Goal: Task Accomplishment & Management: Complete application form

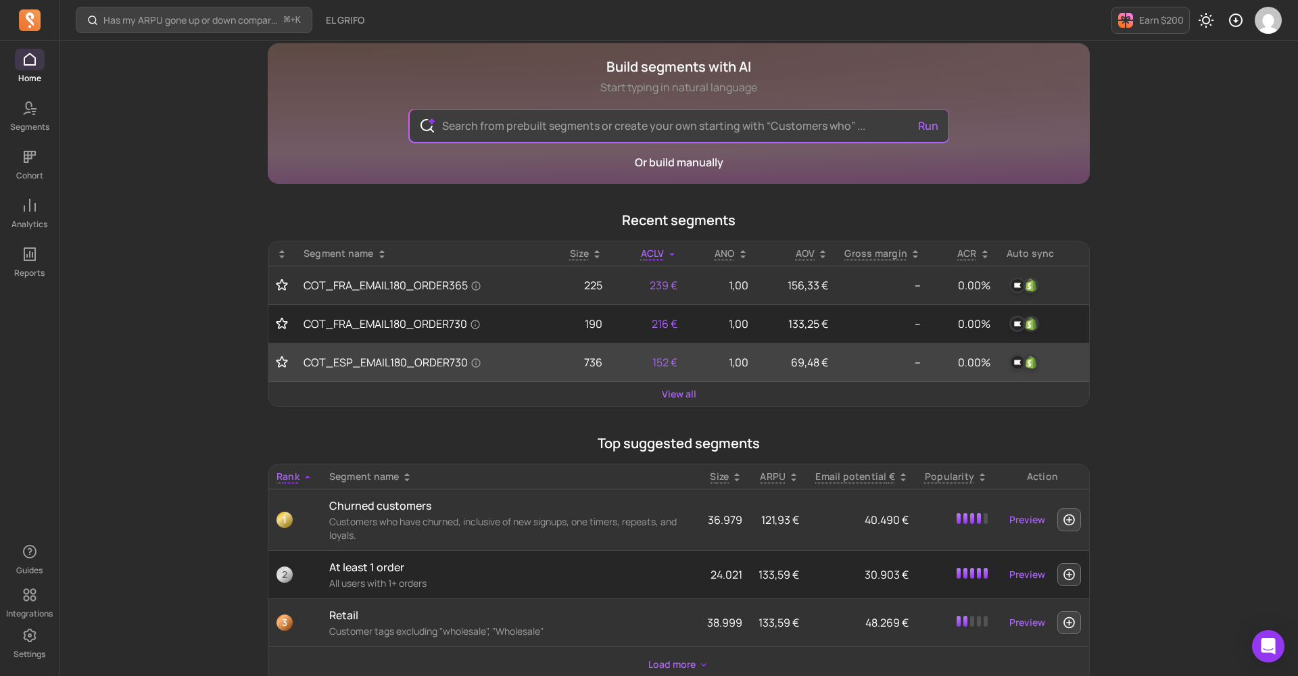
scroll to position [54, 0]
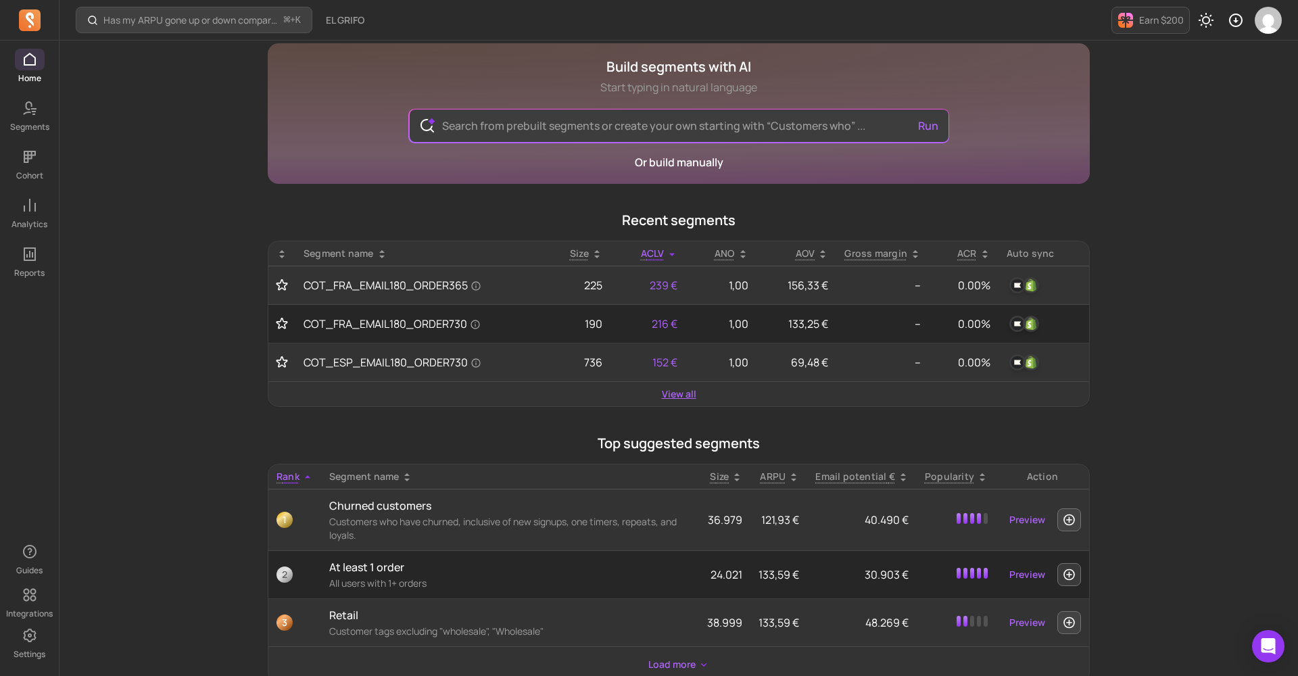
click at [686, 392] on link "View all" at bounding box center [679, 394] width 34 height 14
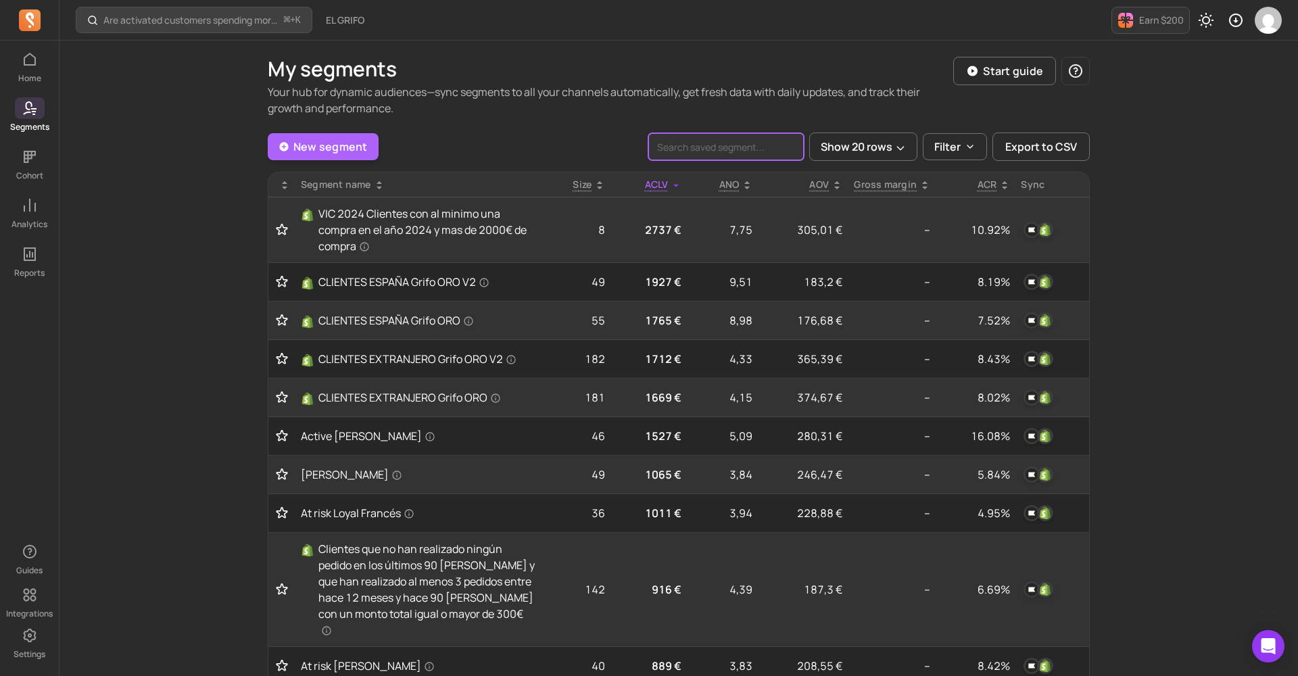
click at [744, 151] on input "search" at bounding box center [727, 146] width 156 height 27
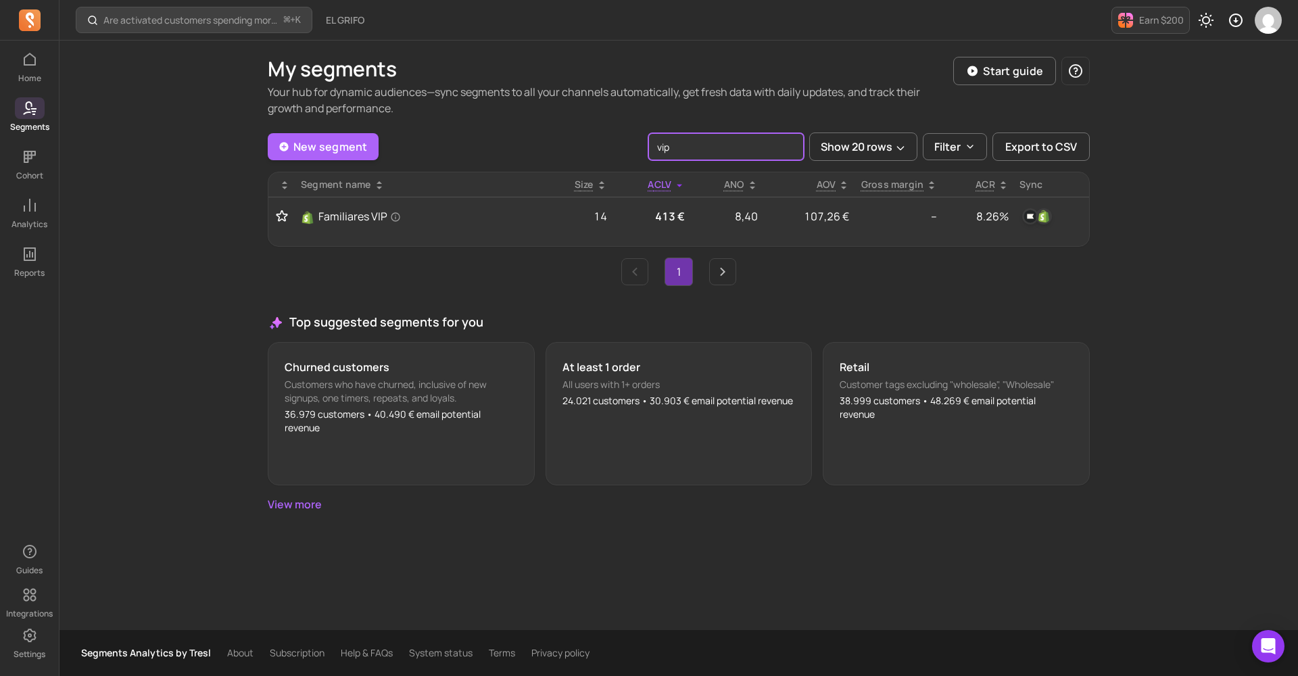
type input "vip"
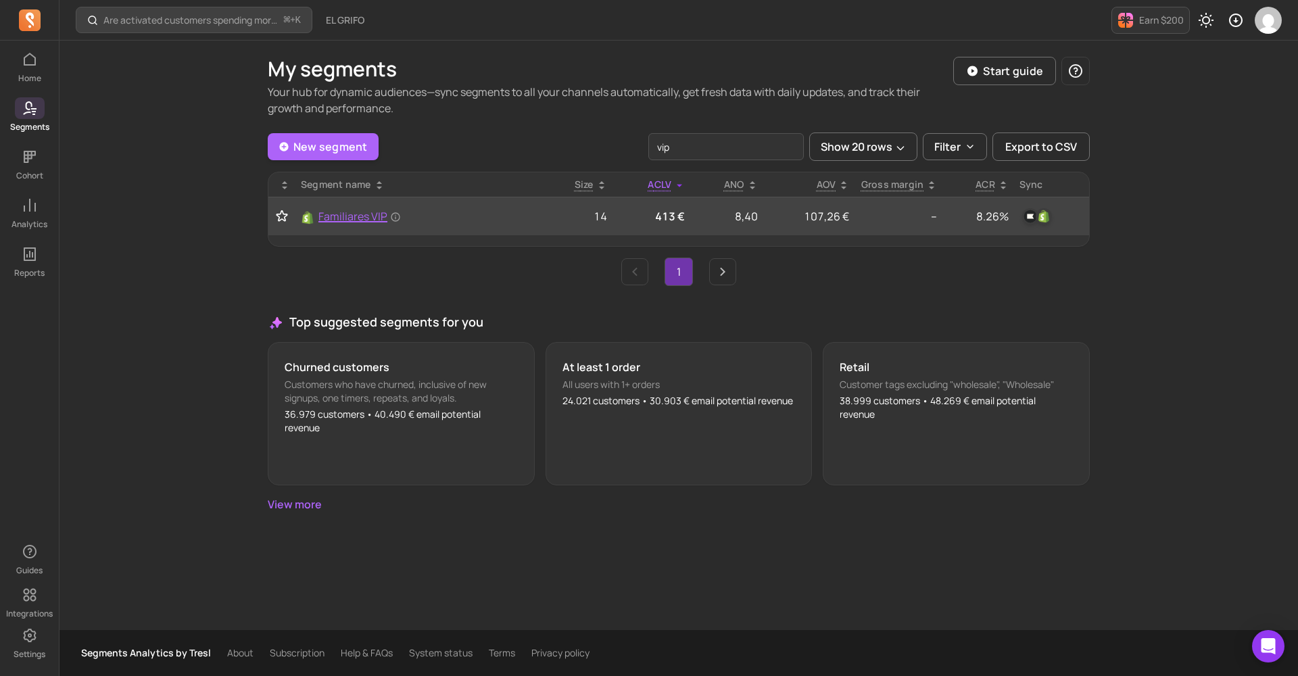
click at [358, 215] on span "Familiares VIP" at bounding box center [360, 216] width 83 height 16
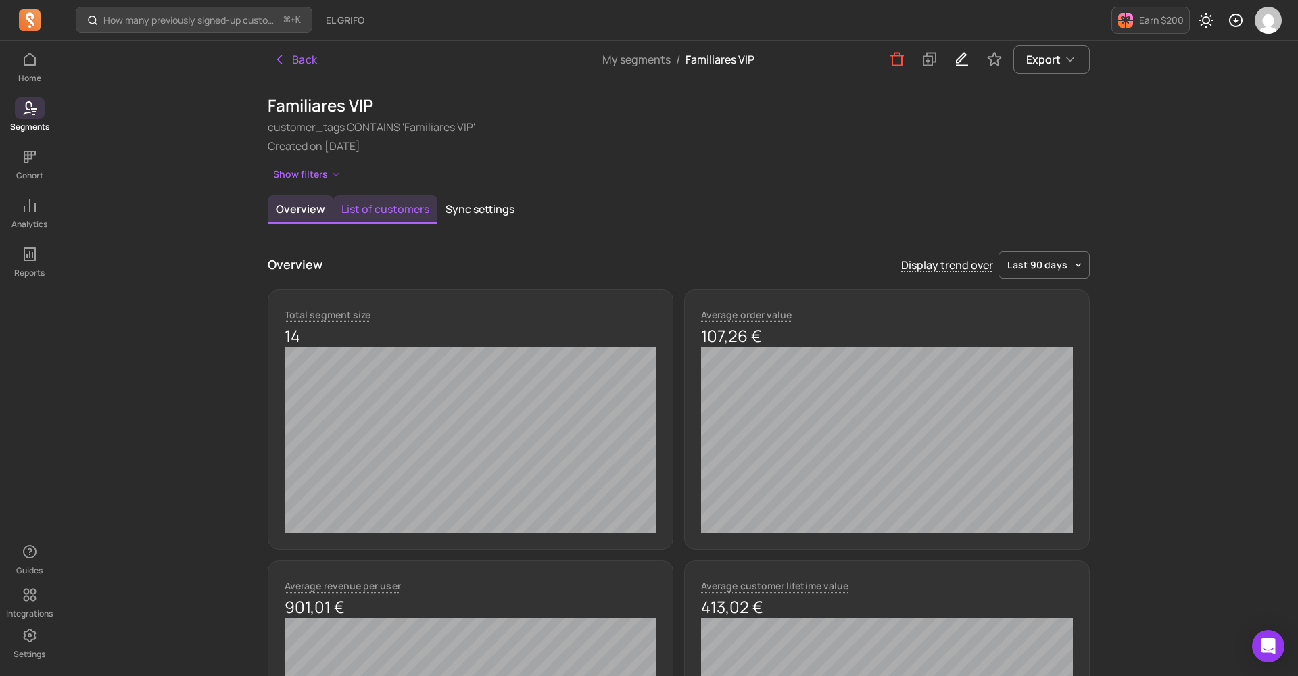
click at [366, 217] on button "List of customers" at bounding box center [385, 209] width 104 height 28
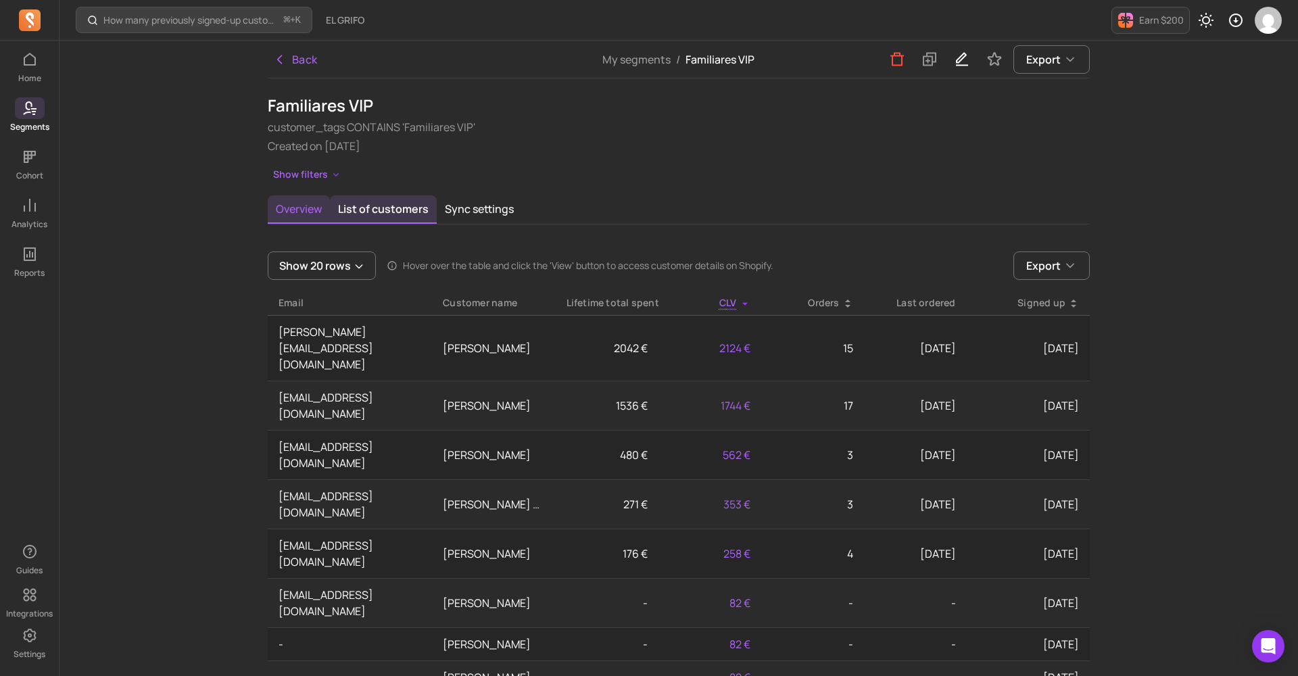
click at [298, 216] on button "Overview" at bounding box center [299, 209] width 62 height 28
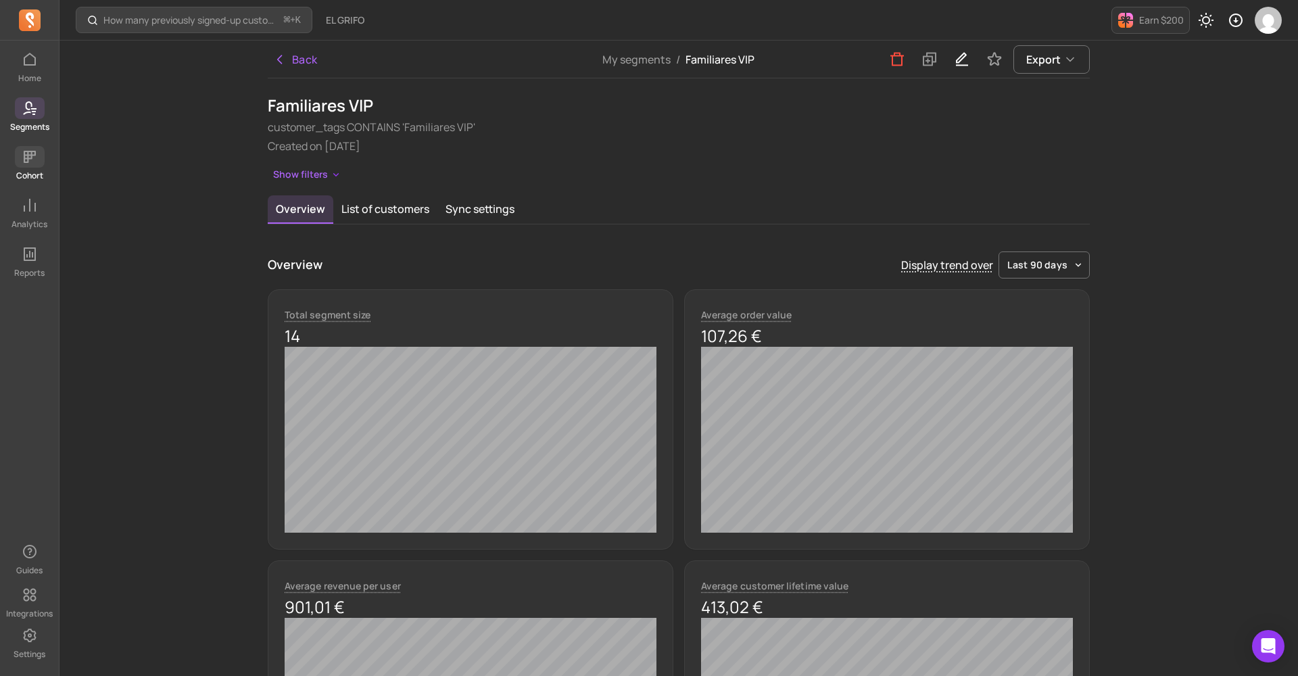
click at [20, 161] on span at bounding box center [30, 157] width 30 height 22
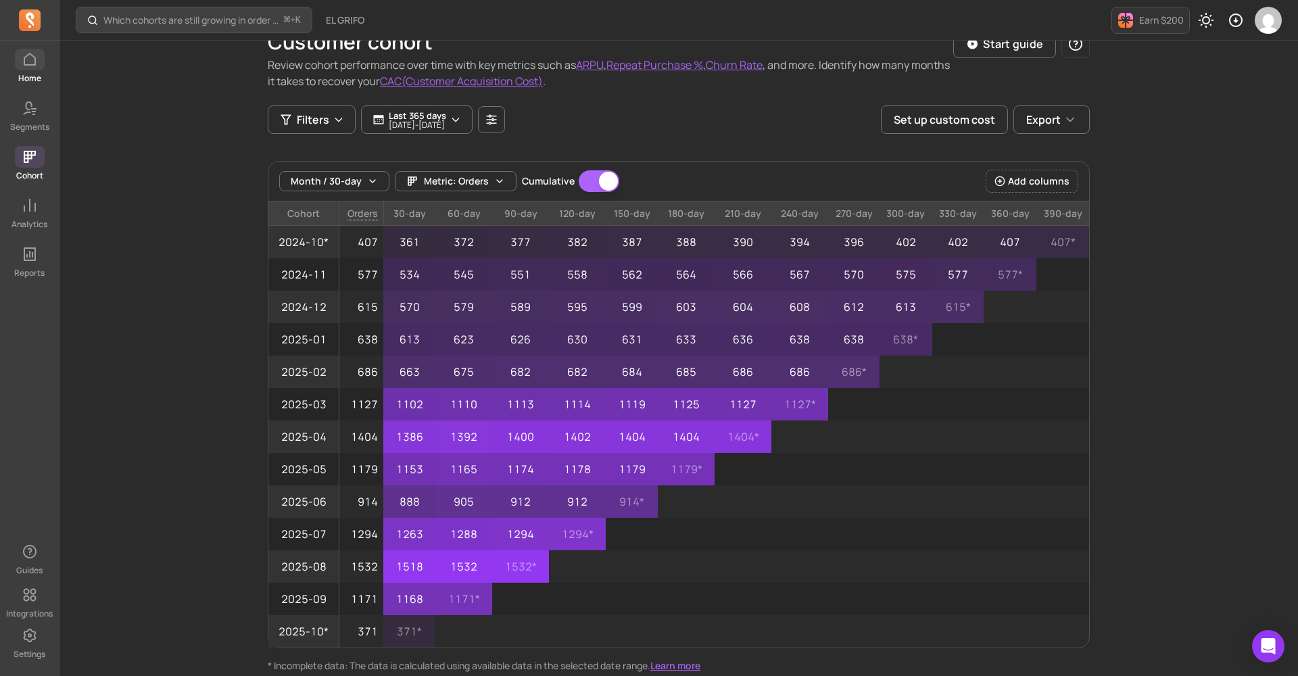
scroll to position [28, 0]
click at [29, 213] on icon at bounding box center [30, 205] width 16 height 16
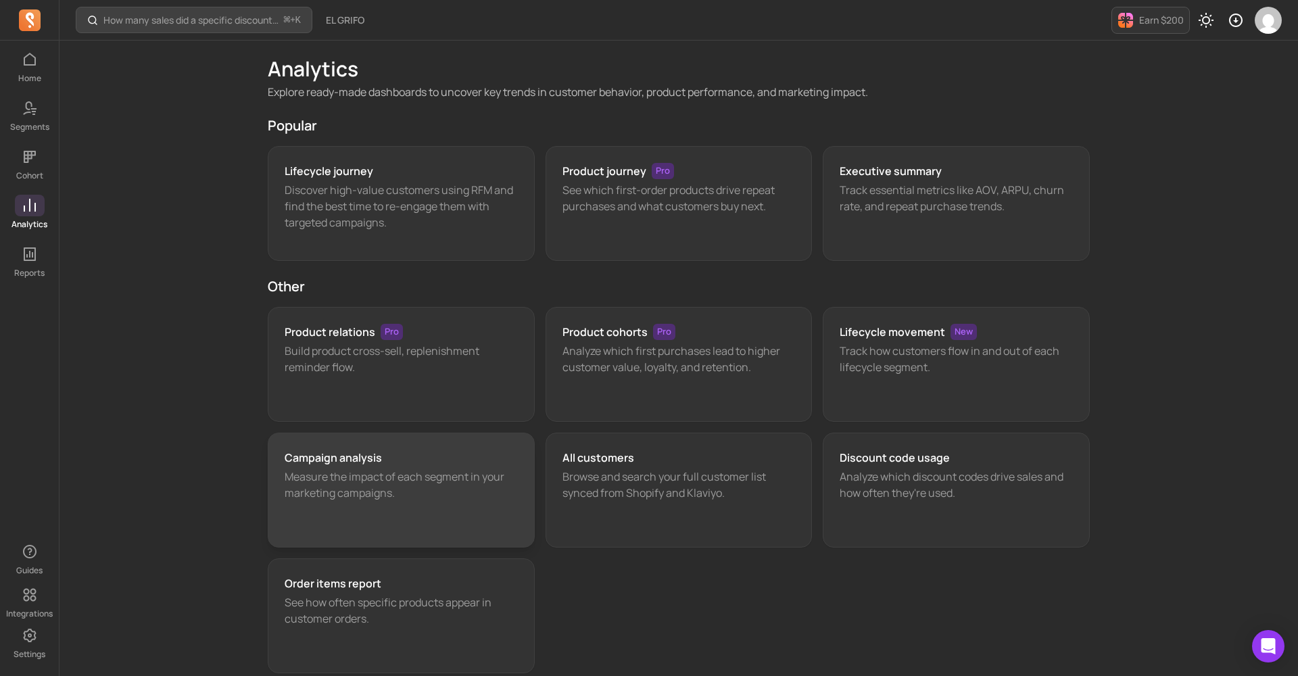
click at [347, 475] on p "Measure the impact of each segment in your marketing campaigns." at bounding box center [401, 485] width 233 height 32
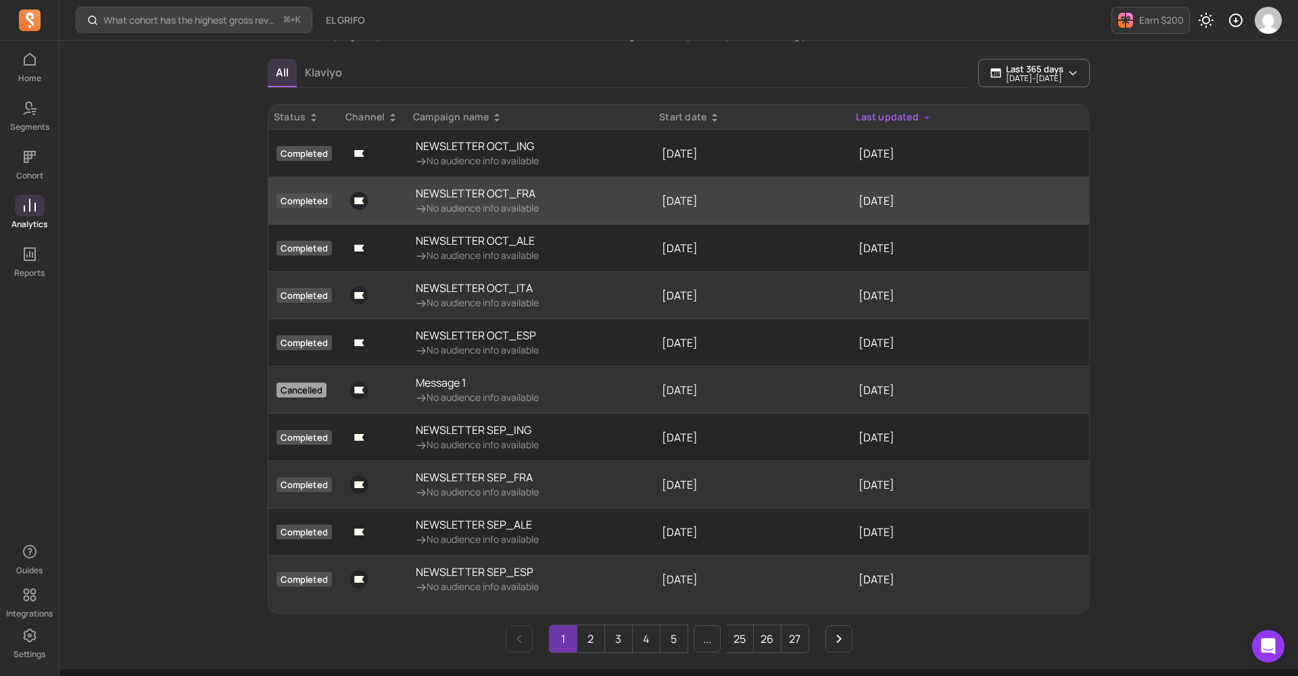
scroll to position [93, 0]
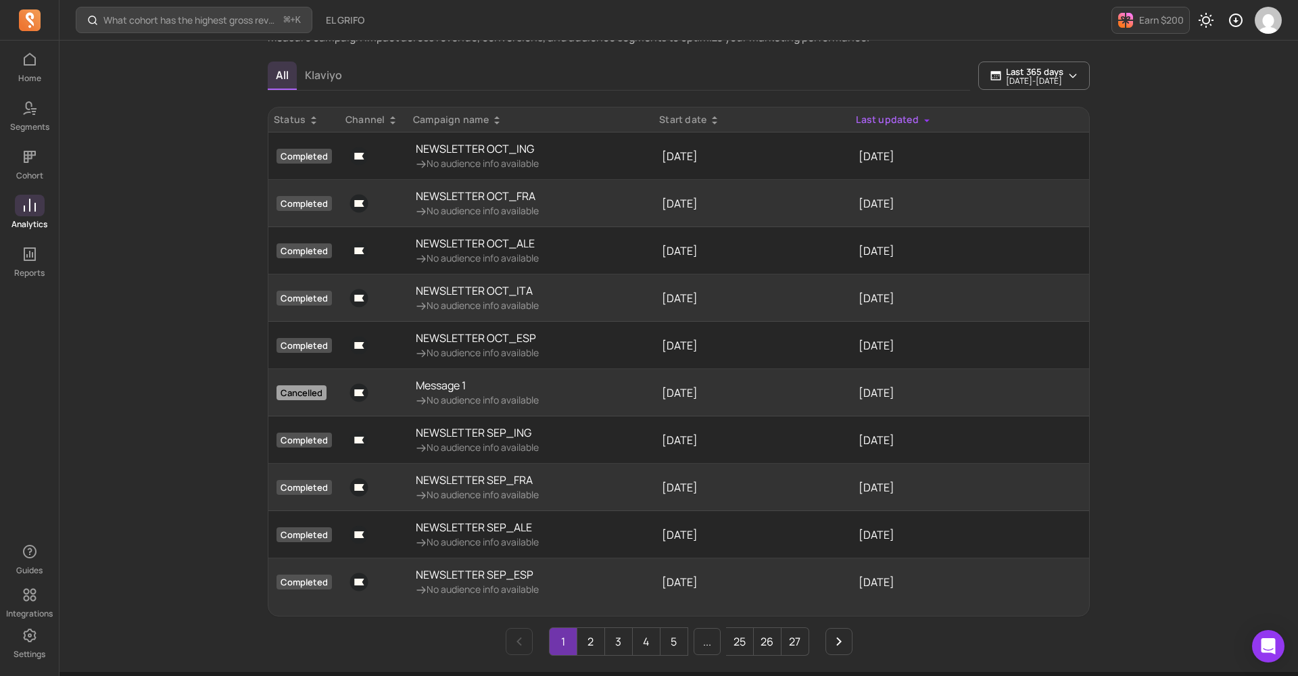
click at [486, 152] on p "NEWSLETTER OCT_ING" at bounding box center [477, 149] width 123 height 16
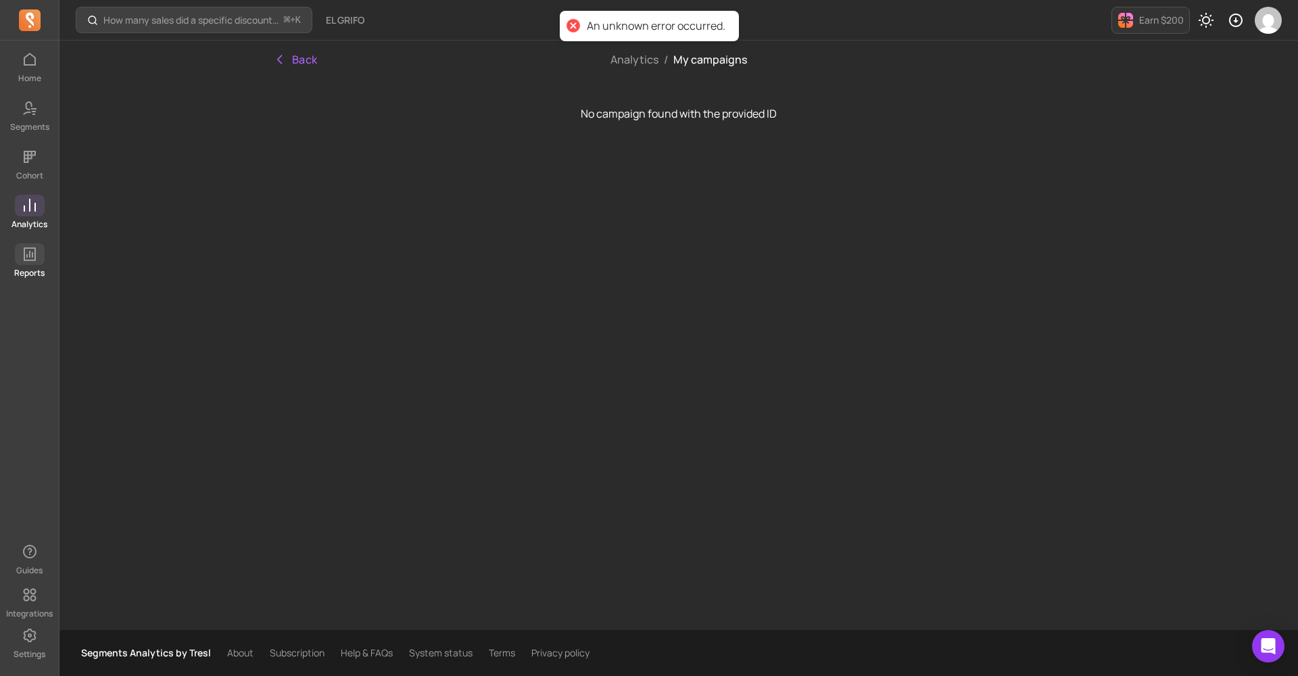
click at [32, 259] on icon at bounding box center [30, 254] width 16 height 16
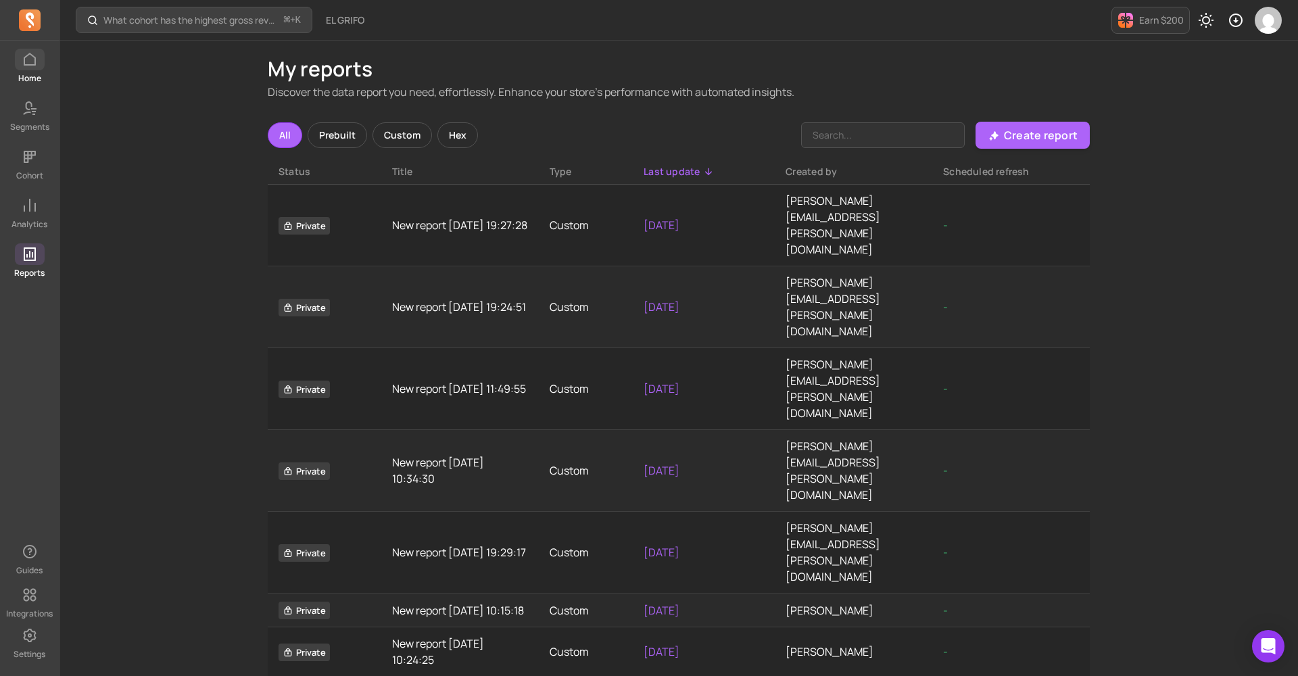
click at [24, 60] on icon at bounding box center [30, 59] width 12 height 13
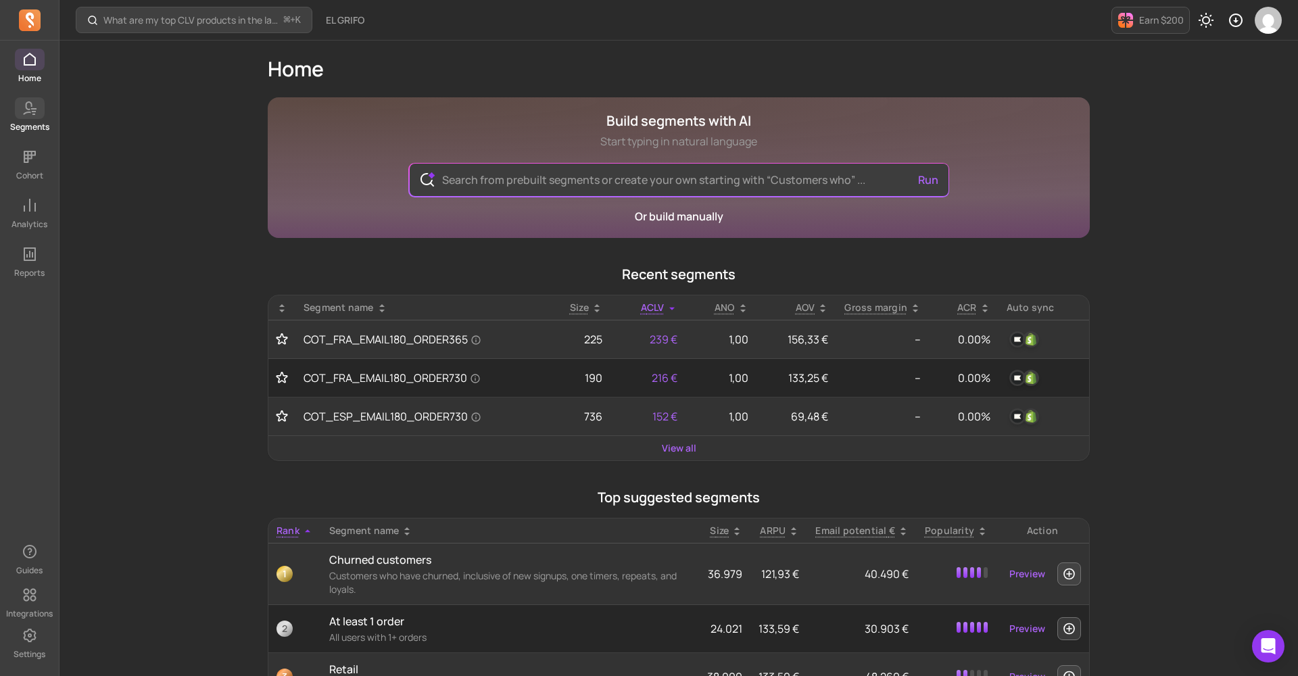
click at [26, 118] on span at bounding box center [30, 108] width 30 height 22
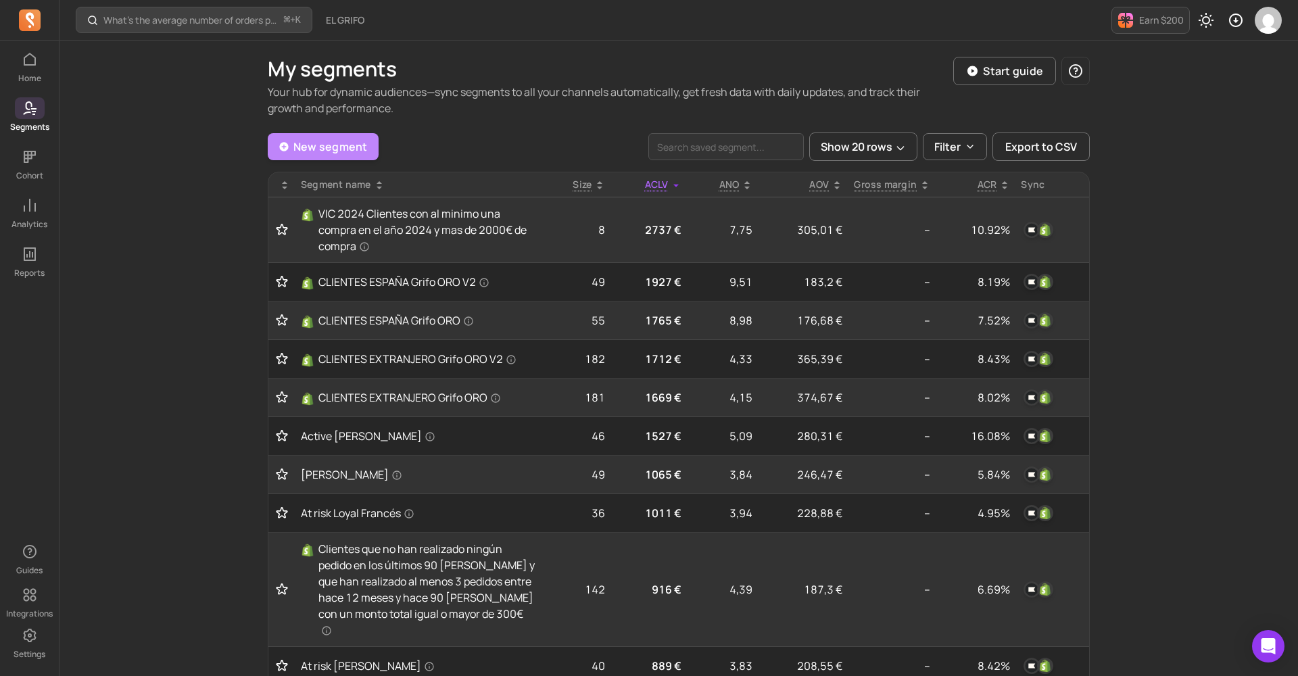
click at [304, 145] on link "New segment" at bounding box center [323, 146] width 111 height 27
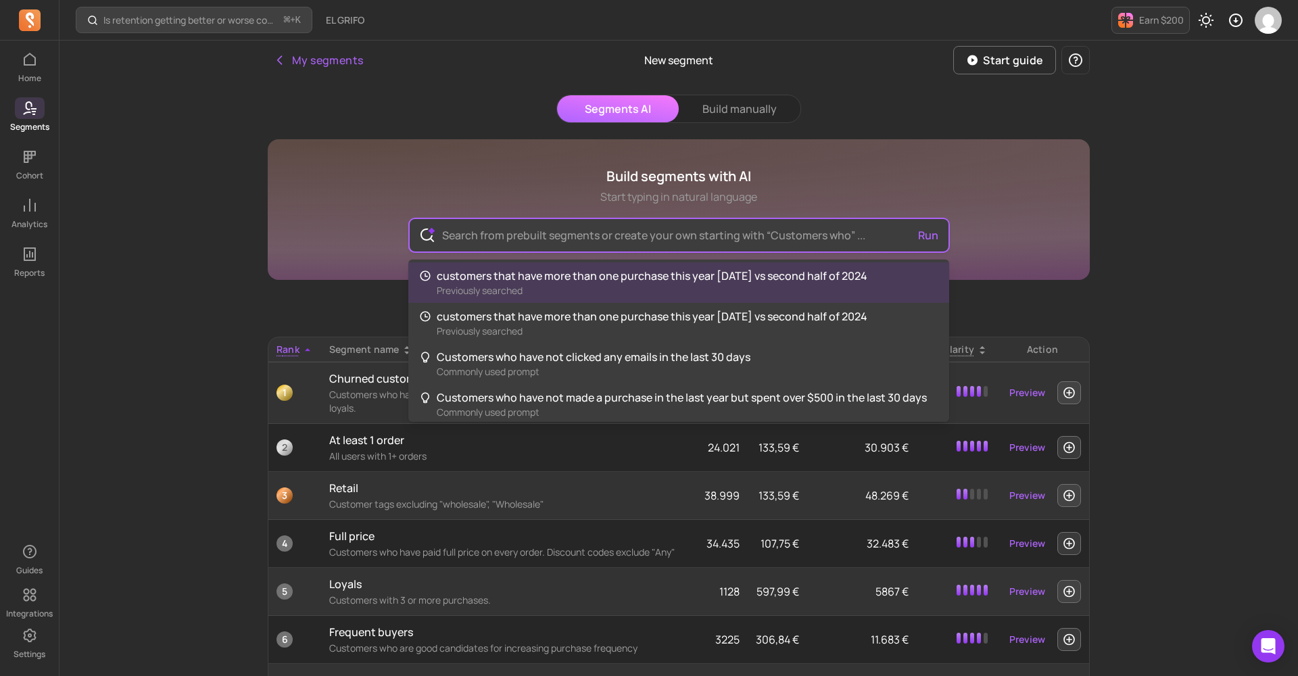
click at [795, 238] on input "text" at bounding box center [679, 235] width 496 height 32
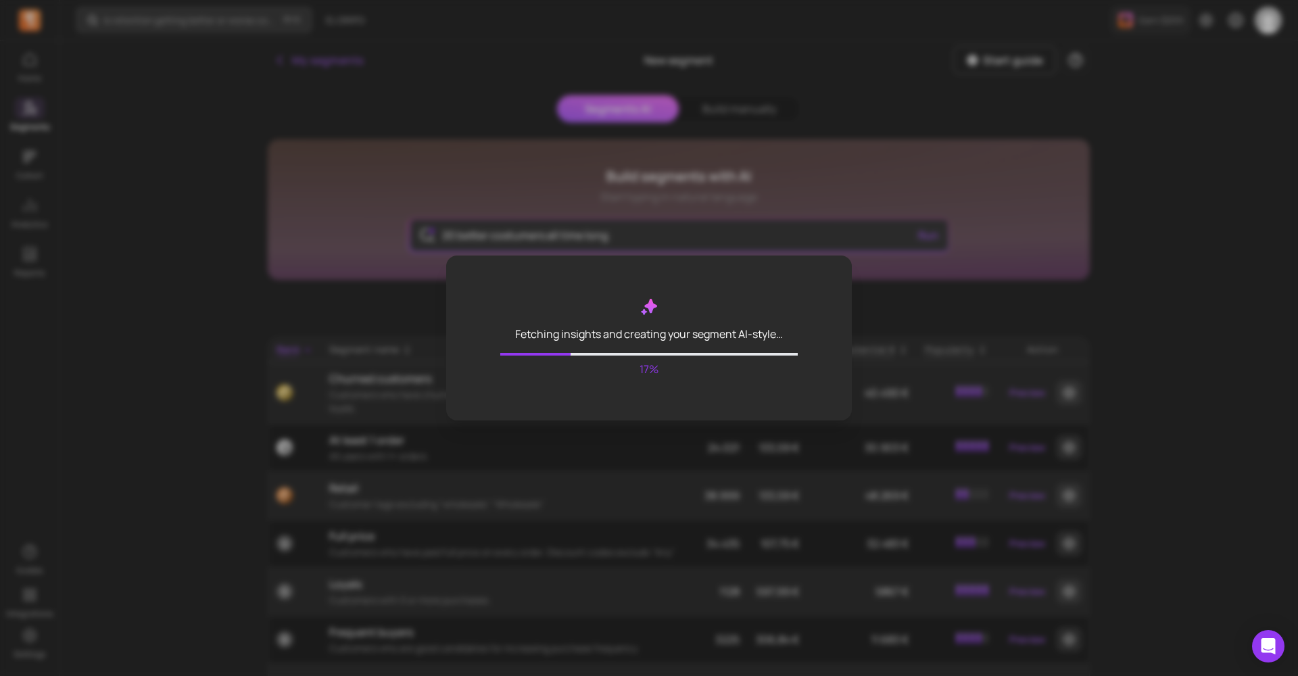
type input "20 better costumers all time long"
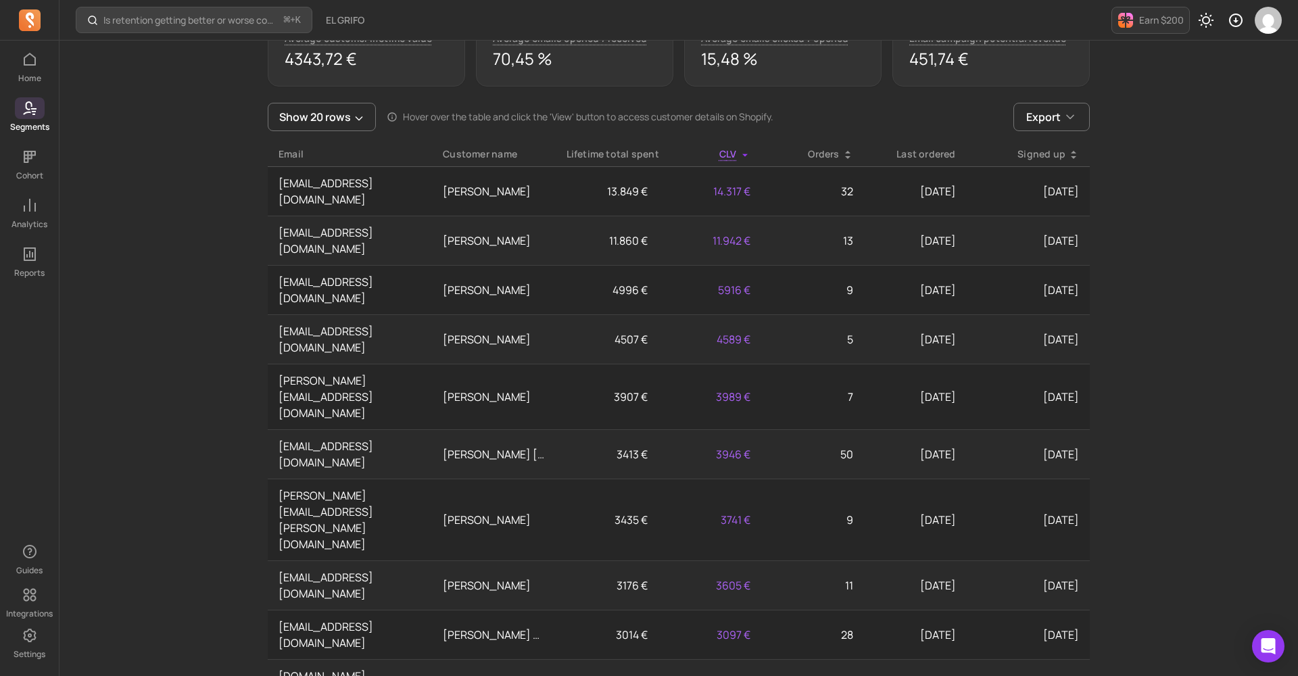
scroll to position [745, 0]
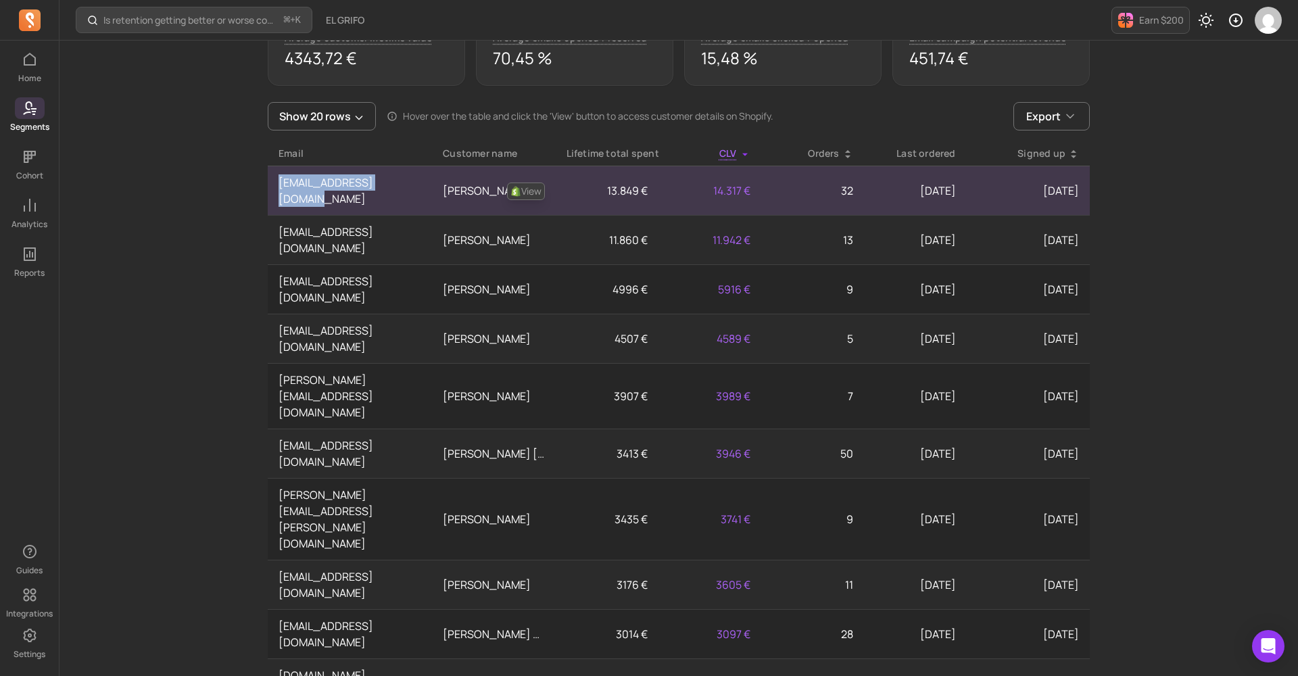
drag, startPoint x: 404, startPoint y: 184, endPoint x: 277, endPoint y: 183, distance: 127.1
click at [277, 183] on td "[EMAIL_ADDRESS][DOMAIN_NAME]" at bounding box center [350, 190] width 164 height 49
copy td "[EMAIL_ADDRESS][DOMAIN_NAME]"
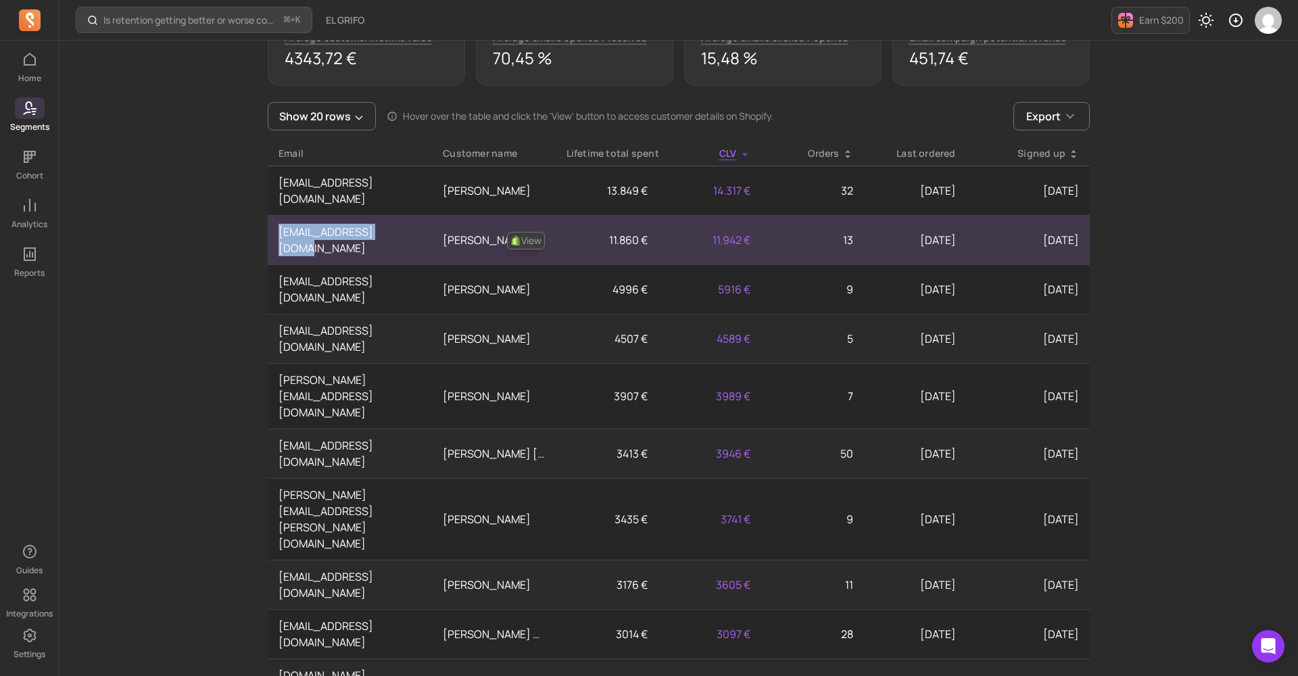
drag, startPoint x: 410, startPoint y: 218, endPoint x: 271, endPoint y: 218, distance: 139.3
click at [271, 218] on td "[EMAIL_ADDRESS][DOMAIN_NAME]" at bounding box center [350, 240] width 164 height 49
copy td "[EMAIL_ADDRESS][DOMAIN_NAME]"
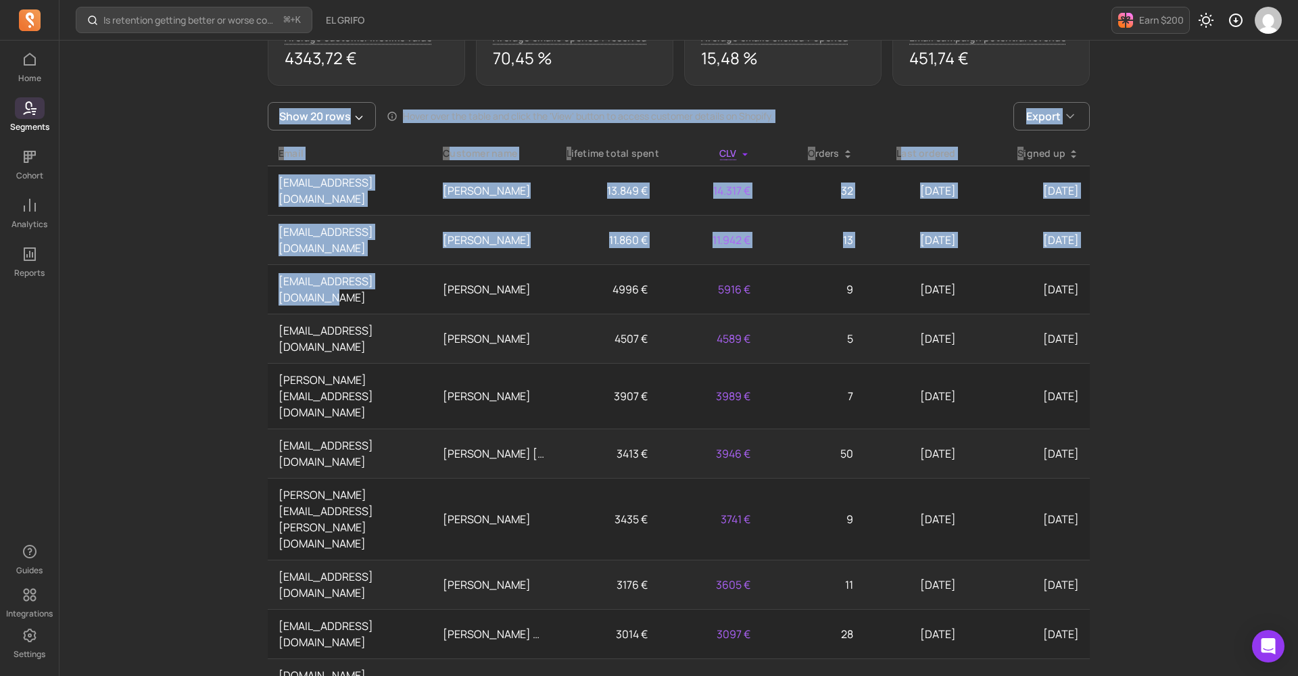
drag, startPoint x: 414, startPoint y: 250, endPoint x: 266, endPoint y: 246, distance: 147.5
click at [266, 246] on div "My segments New segment Start guide Segments AI Build manually Build segments w…" at bounding box center [679, 366] width 866 height 2142
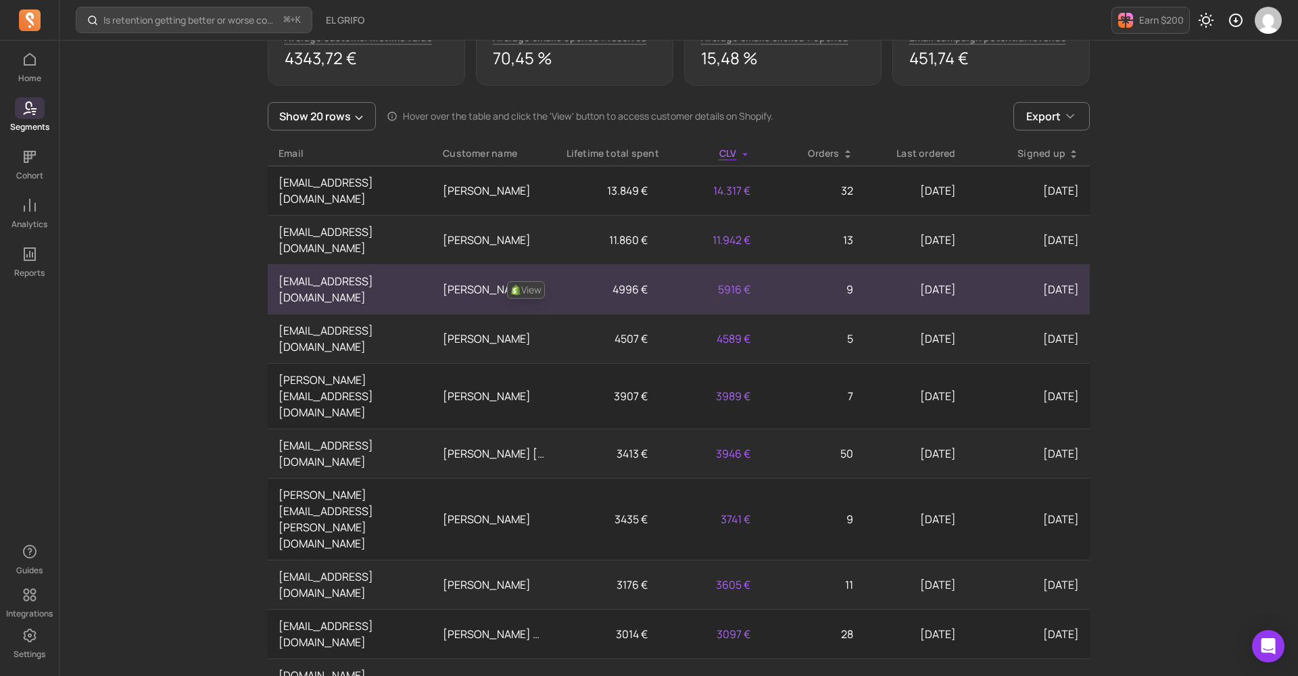
click at [411, 265] on td "[EMAIL_ADDRESS][DOMAIN_NAME]" at bounding box center [350, 289] width 164 height 49
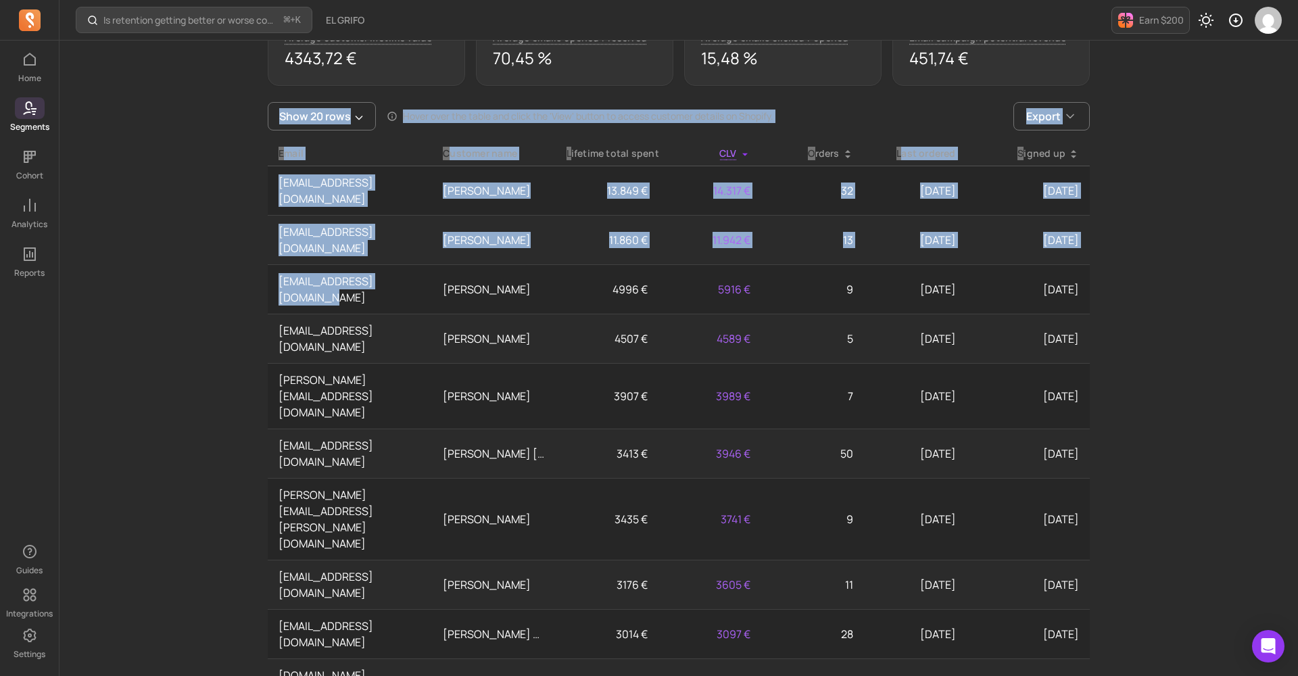
drag, startPoint x: 413, startPoint y: 250, endPoint x: 263, endPoint y: 245, distance: 149.5
click at [263, 245] on div "My segments New segment Start guide Segments AI Build manually Build segments w…" at bounding box center [679, 366] width 866 height 2142
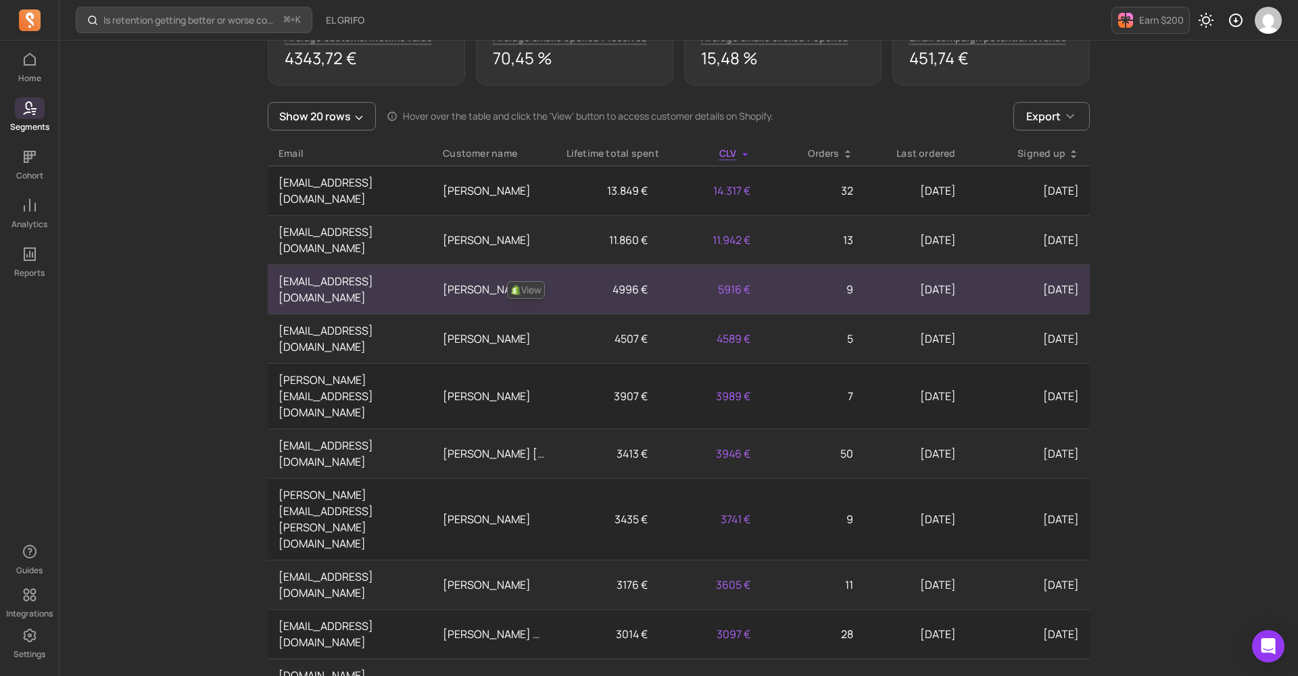
click at [291, 265] on td "[EMAIL_ADDRESS][DOMAIN_NAME]" at bounding box center [350, 289] width 164 height 49
drag, startPoint x: 280, startPoint y: 249, endPoint x: 413, endPoint y: 249, distance: 133.2
click at [413, 265] on td "[EMAIL_ADDRESS][DOMAIN_NAME]" at bounding box center [350, 289] width 164 height 49
copy td "[EMAIL_ADDRESS][DOMAIN_NAME]"
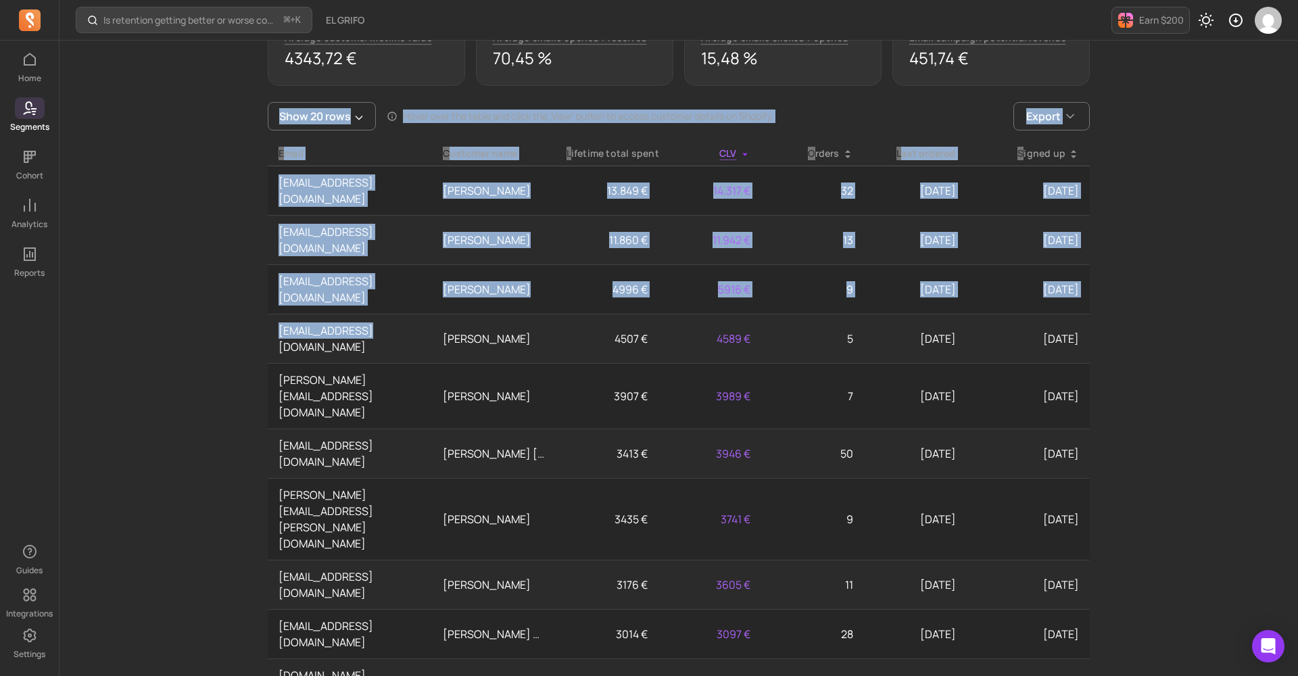
drag, startPoint x: 366, startPoint y: 281, endPoint x: 260, endPoint y: 279, distance: 105.5
click at [260, 279] on div "My segments New segment Start guide Segments AI Build manually Build segments w…" at bounding box center [679, 366] width 866 height 2142
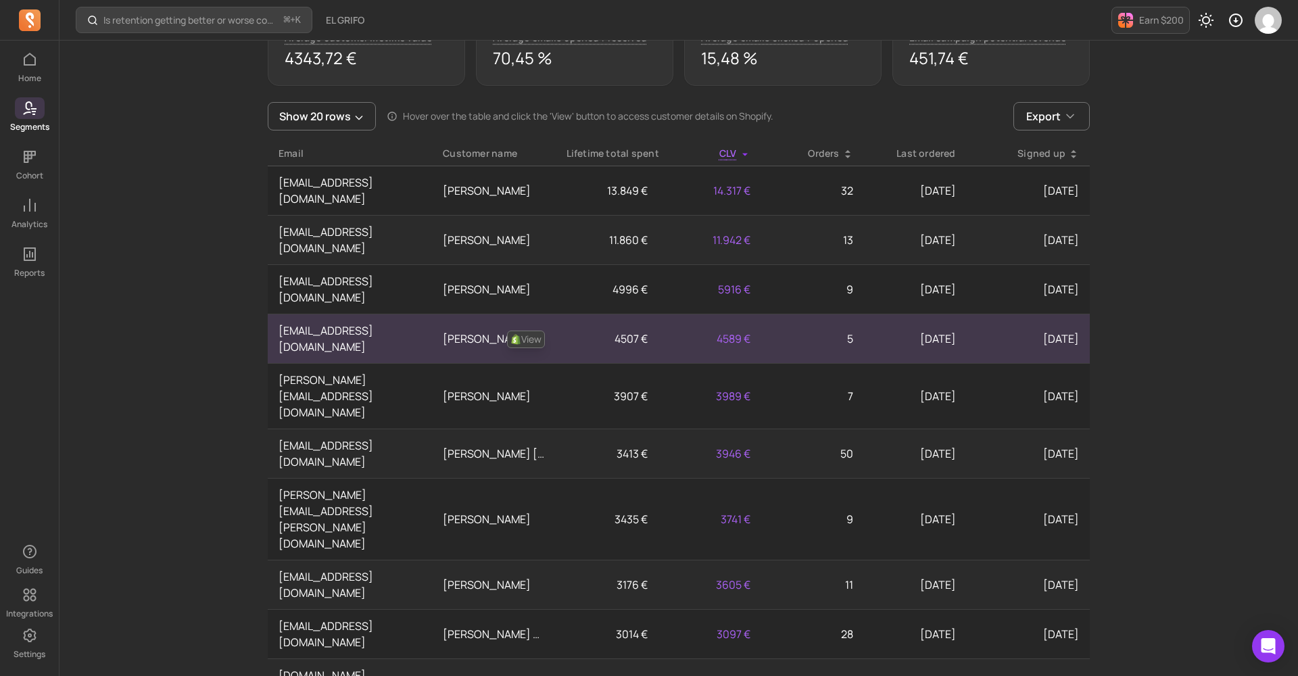
drag, startPoint x: 381, startPoint y: 281, endPoint x: 372, endPoint y: 285, distance: 9.7
click at [381, 314] on td "[EMAIL_ADDRESS][DOMAIN_NAME]" at bounding box center [350, 338] width 164 height 49
drag, startPoint x: 368, startPoint y: 284, endPoint x: 281, endPoint y: 286, distance: 86.6
click at [279, 314] on td "[EMAIL_ADDRESS][DOMAIN_NAME]" at bounding box center [350, 338] width 164 height 49
copy td "[EMAIL_ADDRESS][DOMAIN_NAME]"
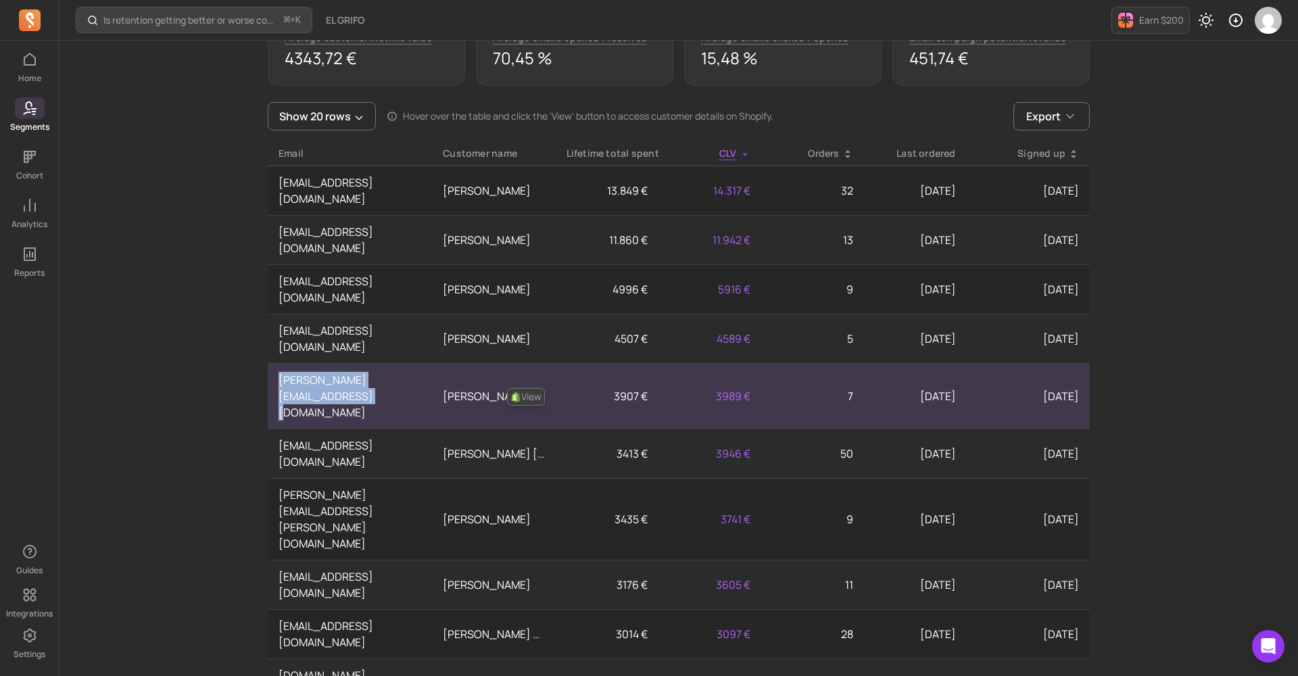
drag, startPoint x: 362, startPoint y: 333, endPoint x: 275, endPoint y: 314, distance: 89.9
click at [275, 364] on td "[PERSON_NAME][EMAIL_ADDRESS][DOMAIN_NAME]" at bounding box center [350, 397] width 164 height 66
copy td "[PERSON_NAME][EMAIL_ADDRESS][DOMAIN_NAME]"
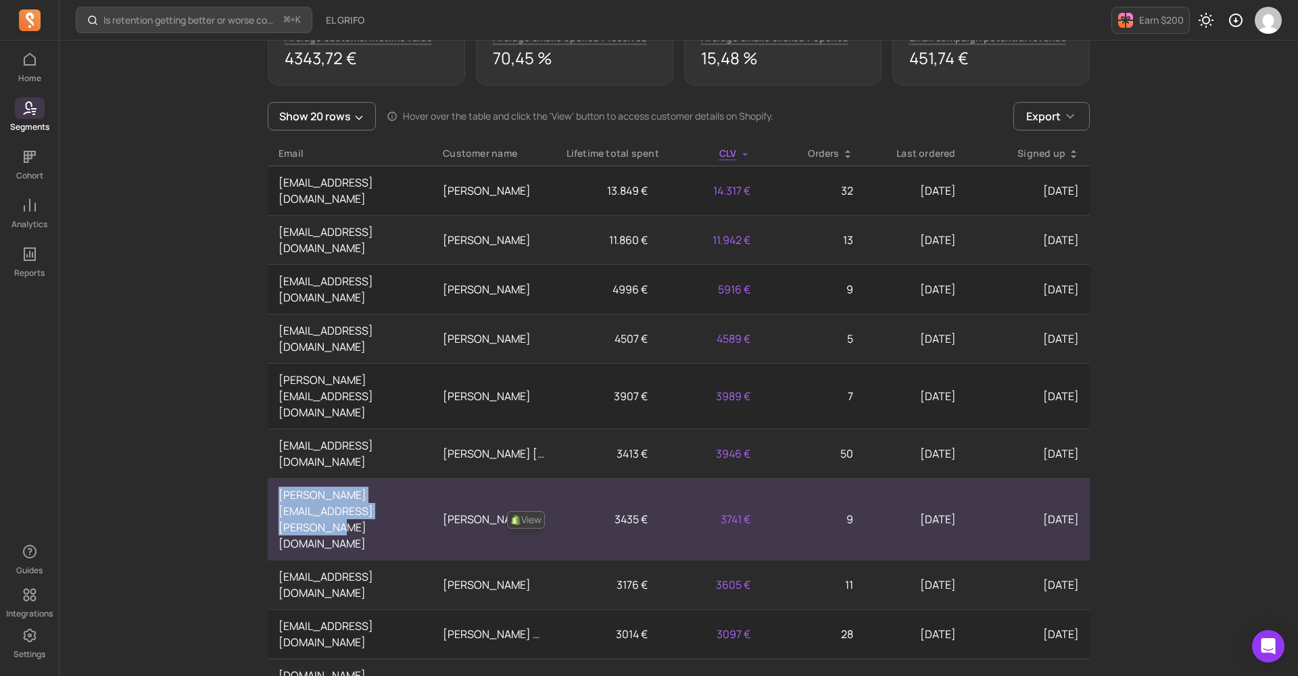
drag, startPoint x: 339, startPoint y: 413, endPoint x: 276, endPoint y: 399, distance: 65.0
click at [276, 479] on td "[PERSON_NAME][EMAIL_ADDRESS][PERSON_NAME][DOMAIN_NAME]" at bounding box center [350, 520] width 164 height 82
copy td "[PERSON_NAME][EMAIL_ADDRESS][PERSON_NAME][DOMAIN_NAME]"
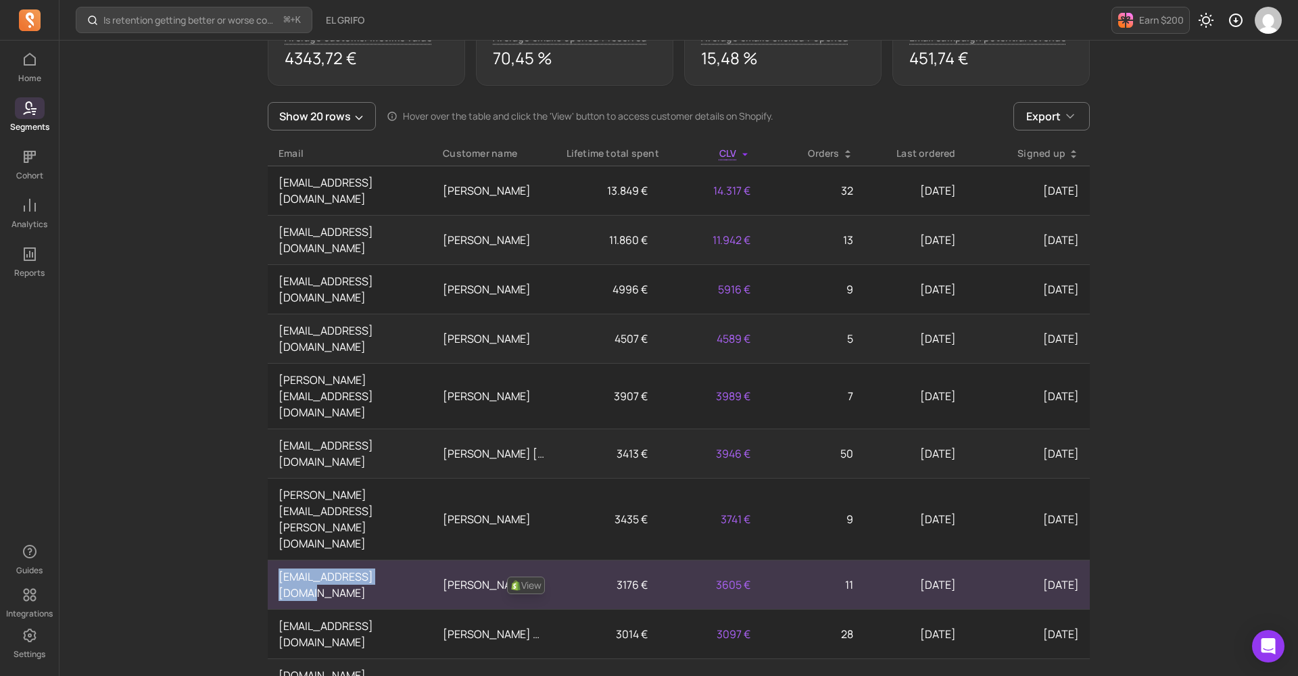
drag, startPoint x: 401, startPoint y: 446, endPoint x: 270, endPoint y: 448, distance: 131.2
click at [270, 561] on td "[EMAIL_ADDRESS][DOMAIN_NAME]" at bounding box center [350, 585] width 164 height 49
copy td "[EMAIL_ADDRESS][DOMAIN_NAME]"
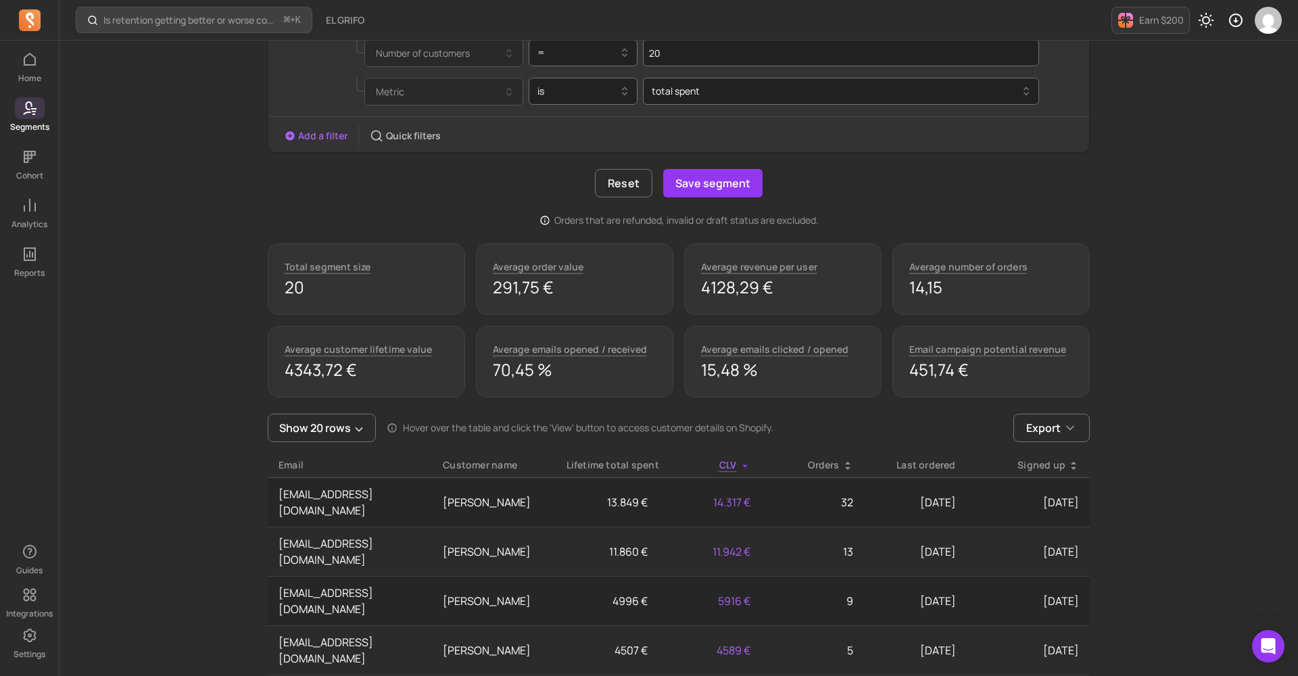
scroll to position [402, 0]
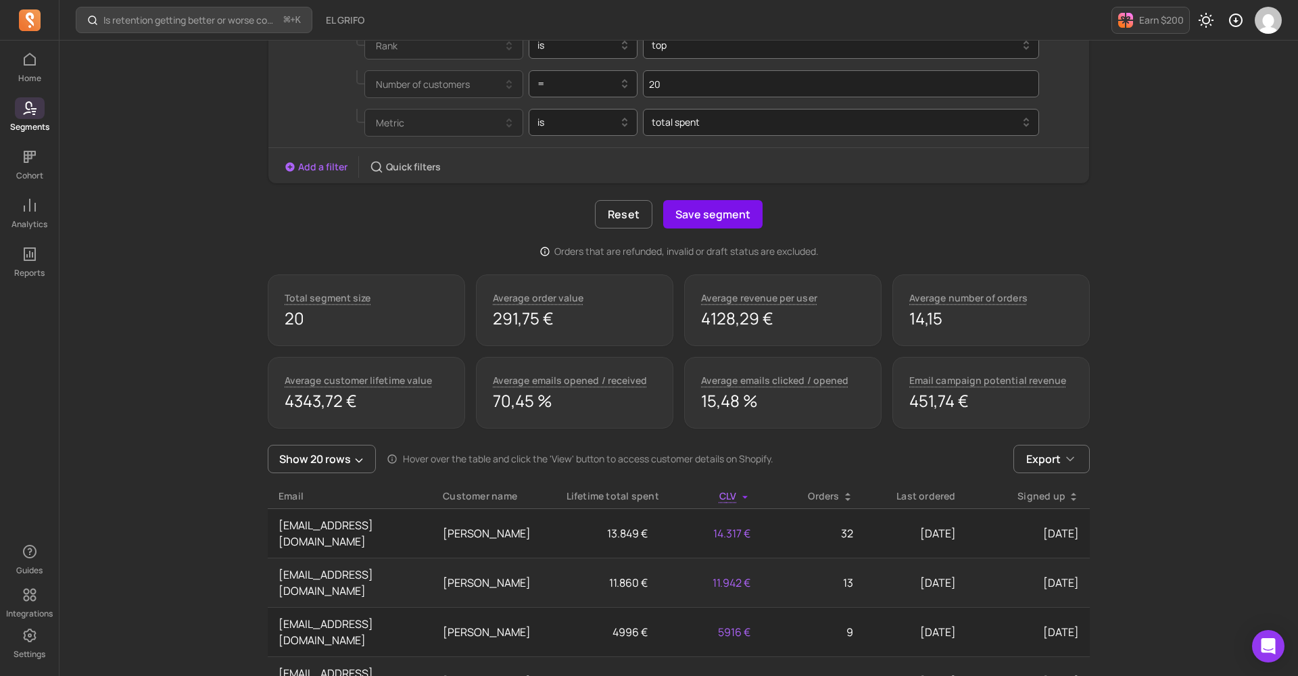
click at [716, 212] on button "Save segment" at bounding box center [712, 214] width 99 height 28
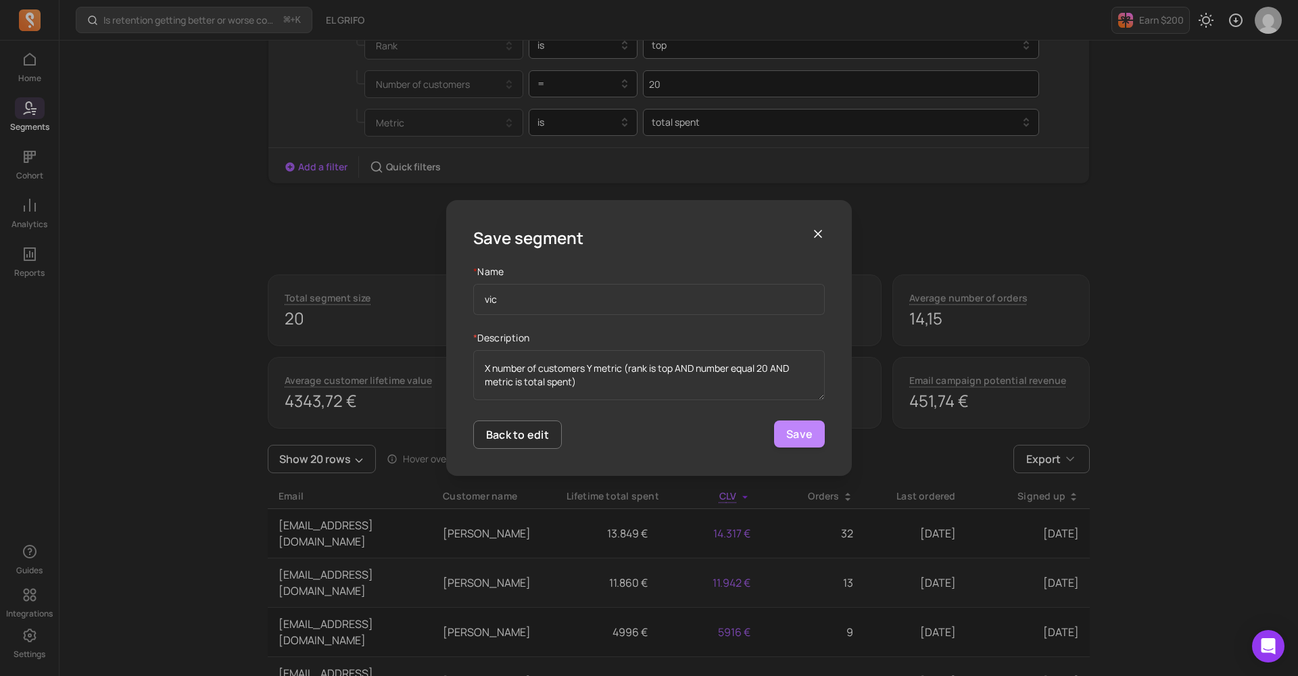
type input "vic"
click at [802, 433] on button "Save" at bounding box center [799, 434] width 51 height 27
